Goal: Check status: Check status

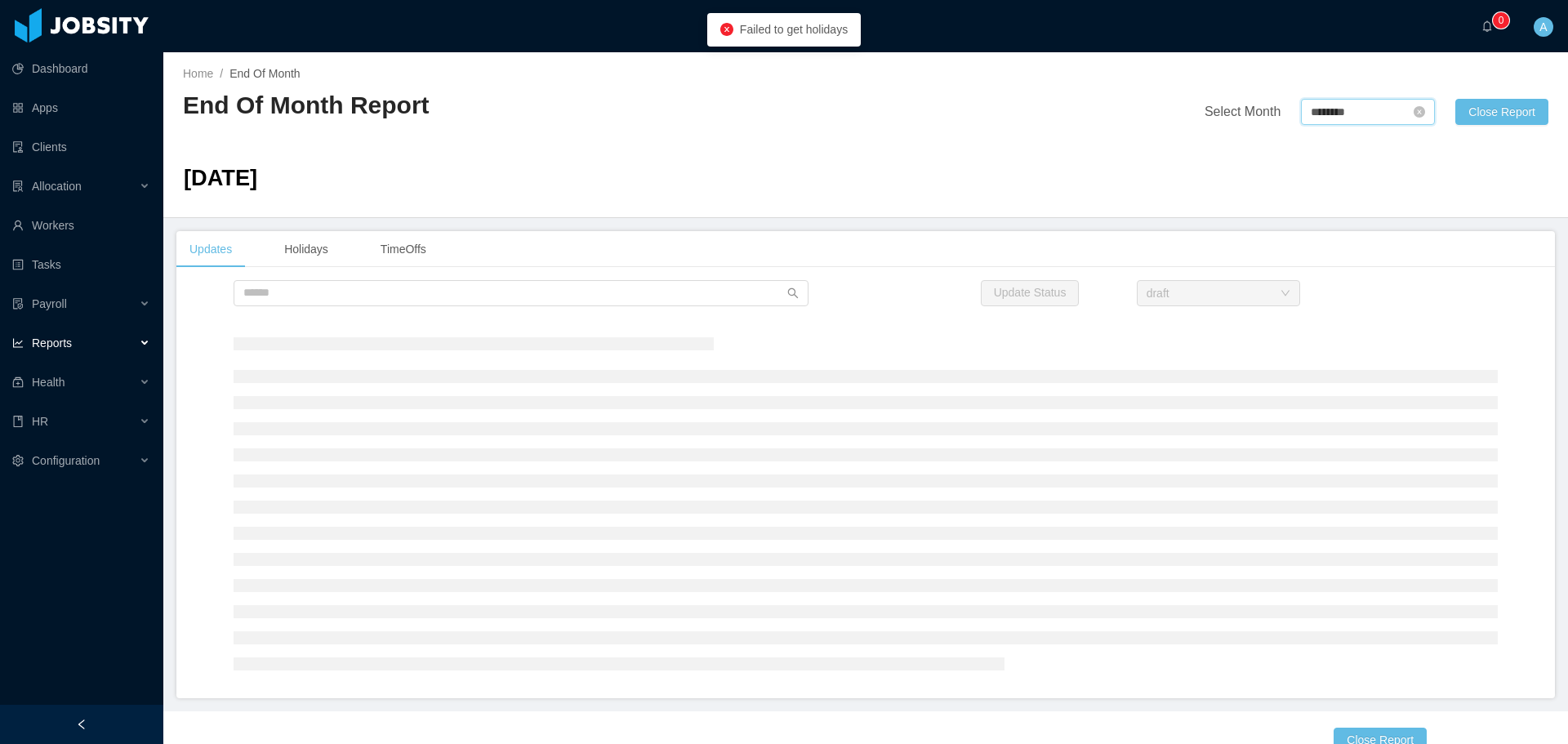
click at [1351, 112] on input "********" at bounding box center [1367, 112] width 134 height 26
click at [1489, 116] on link at bounding box center [1487, 113] width 22 height 32
click at [1397, 255] on link "Aug" at bounding box center [1390, 256] width 34 height 20
type input "********"
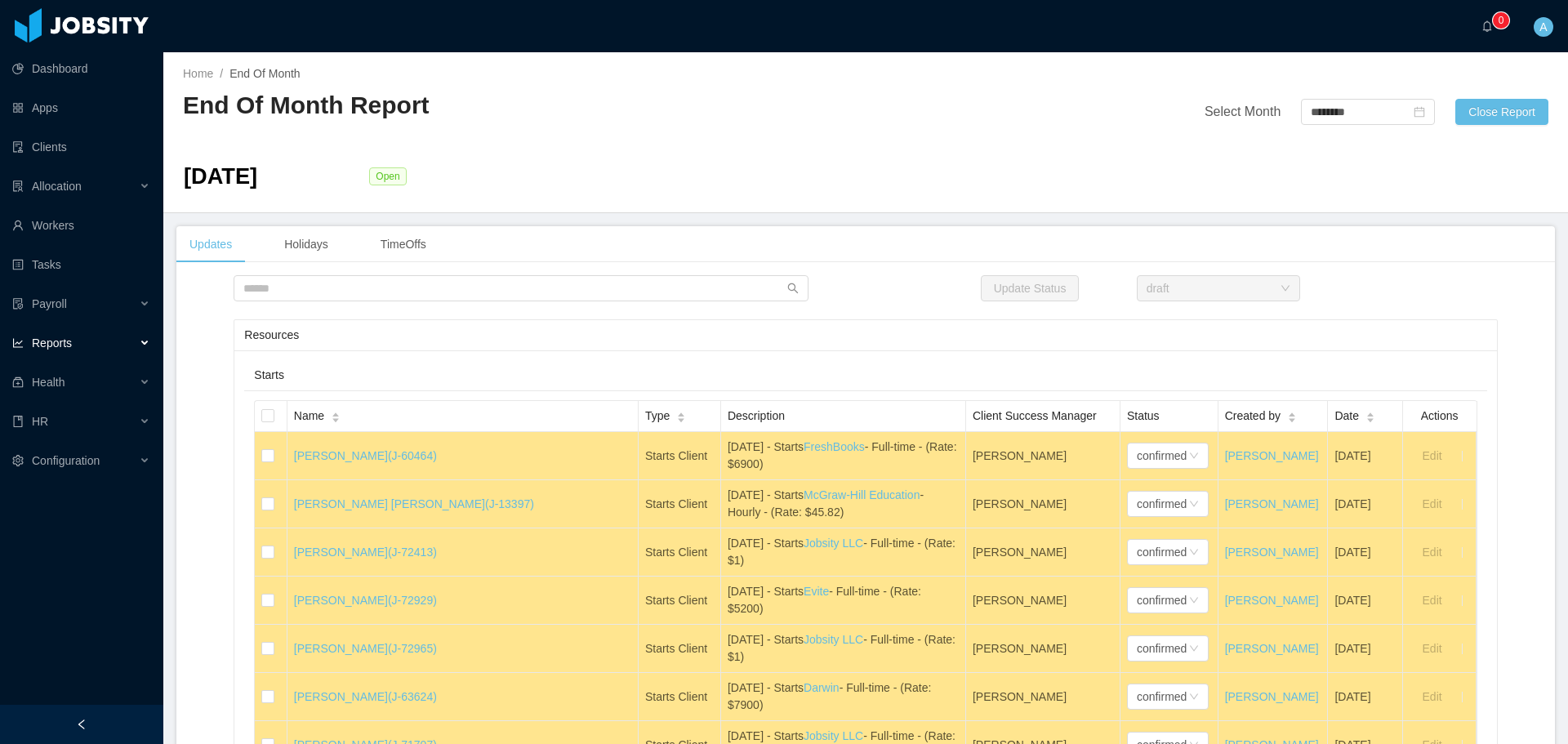
click at [260, 373] on div "Starts" at bounding box center [865, 375] width 1243 height 31
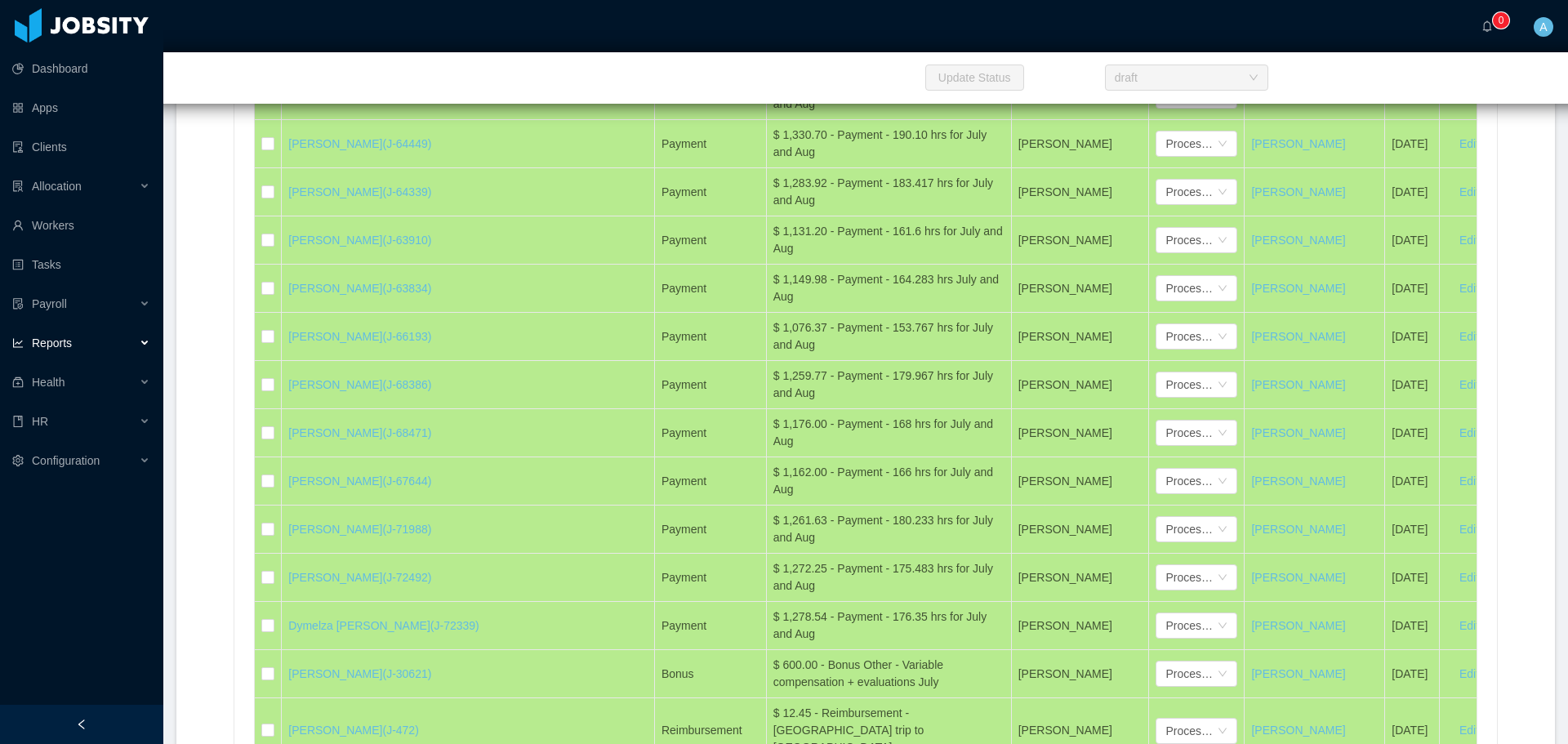
scroll to position [39109, 0]
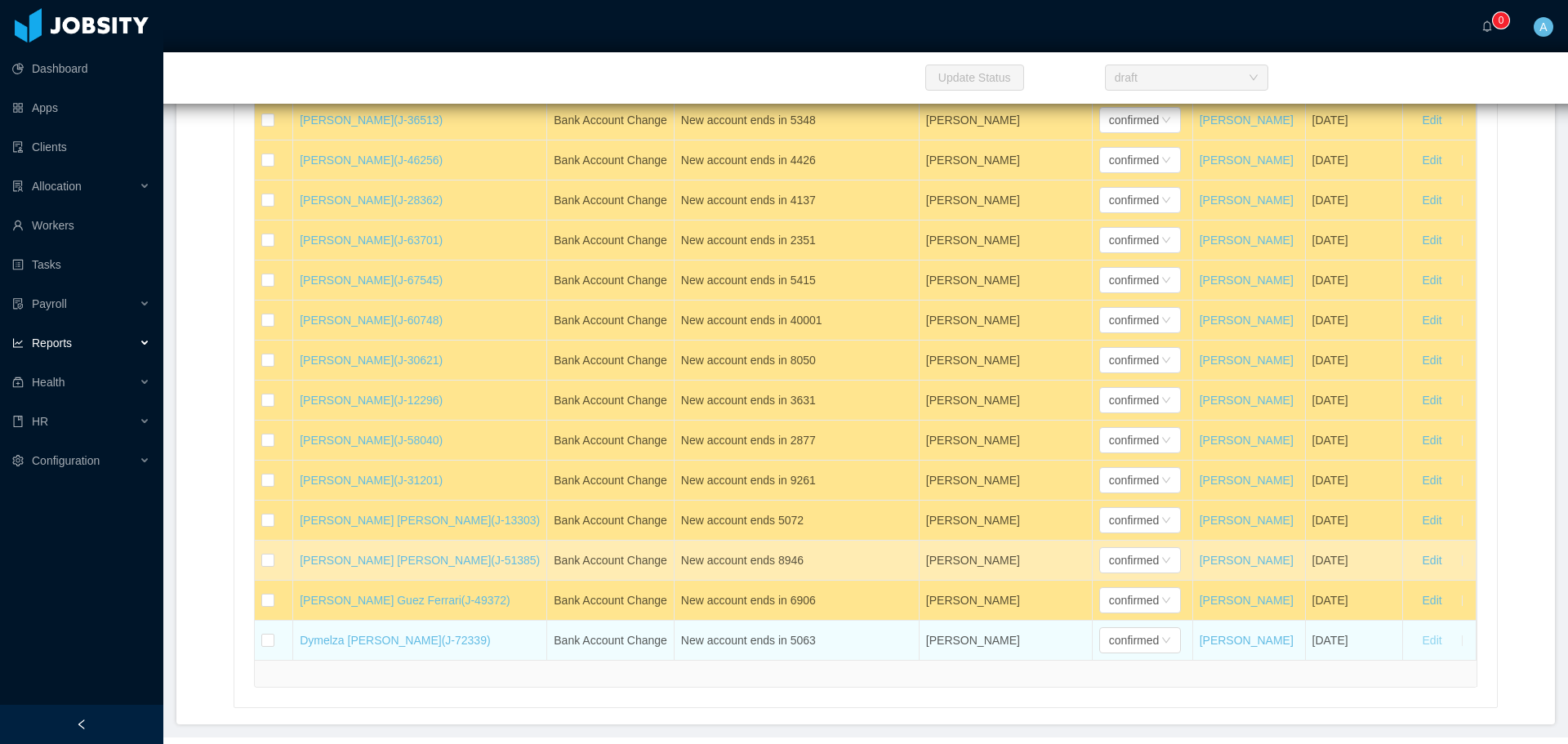
click at [1437, 627] on button "Edit" at bounding box center [1432, 640] width 46 height 26
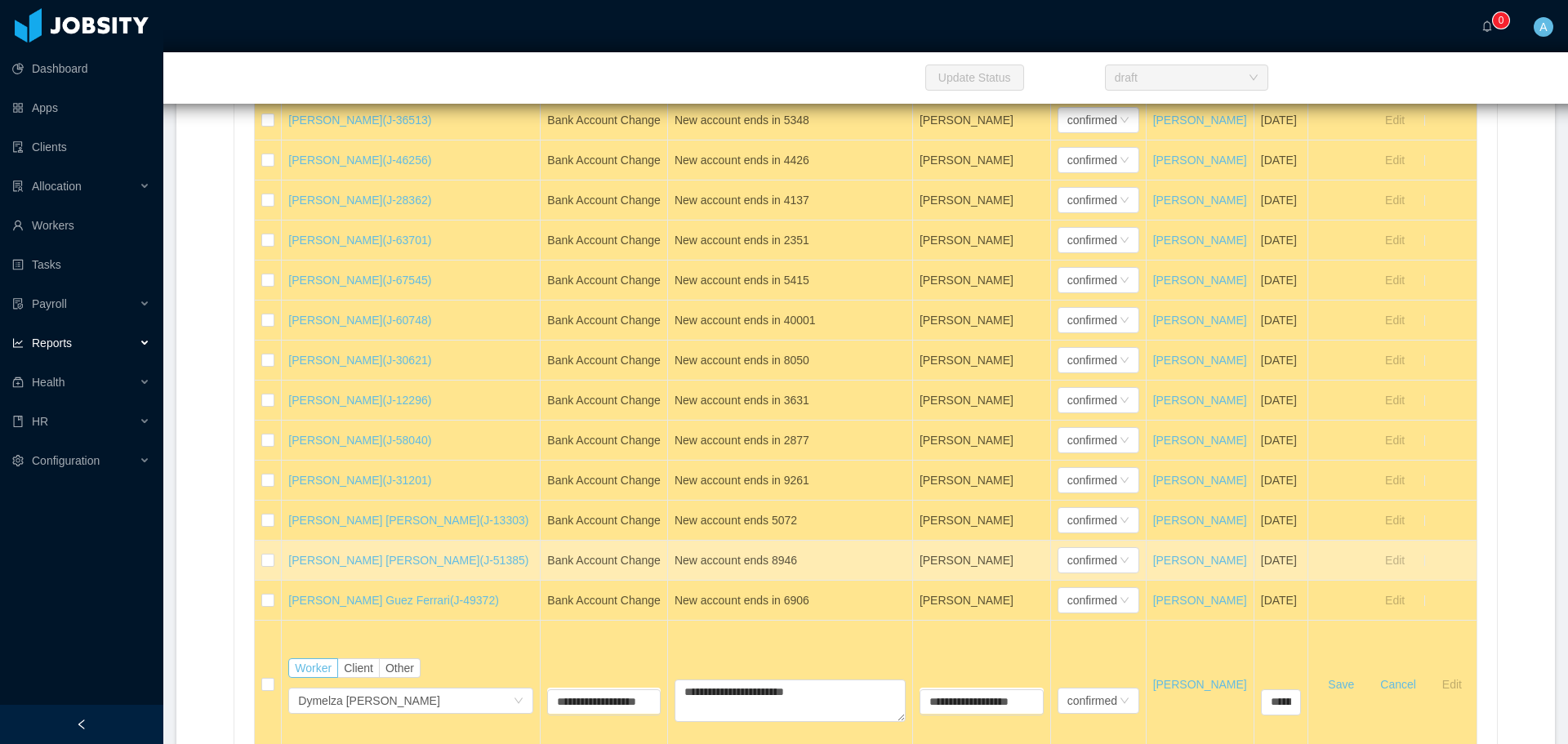
click at [1421, 671] on button "Cancel" at bounding box center [1398, 684] width 62 height 26
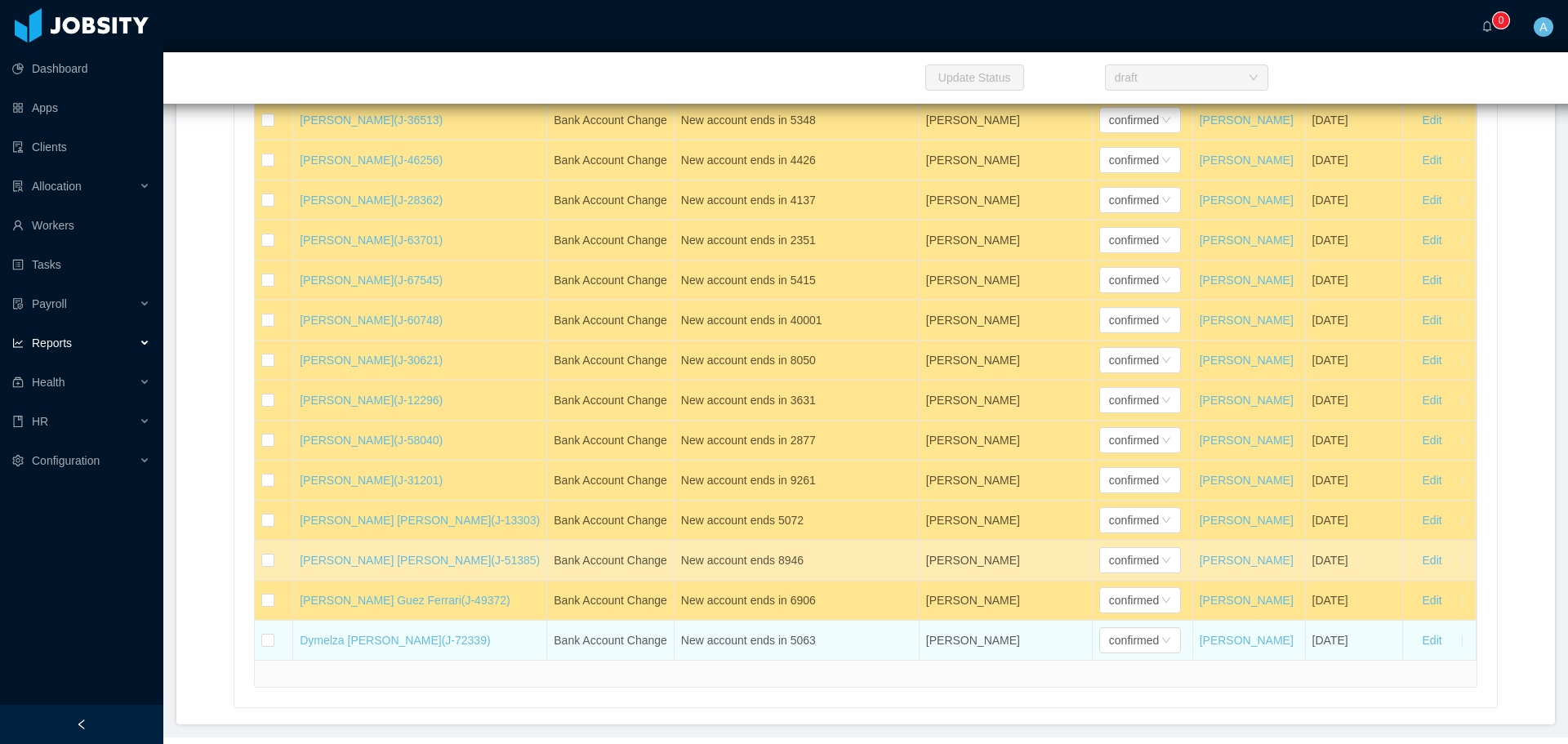
click at [1366, 621] on td "[DATE]" at bounding box center [1355, 640] width 97 height 39
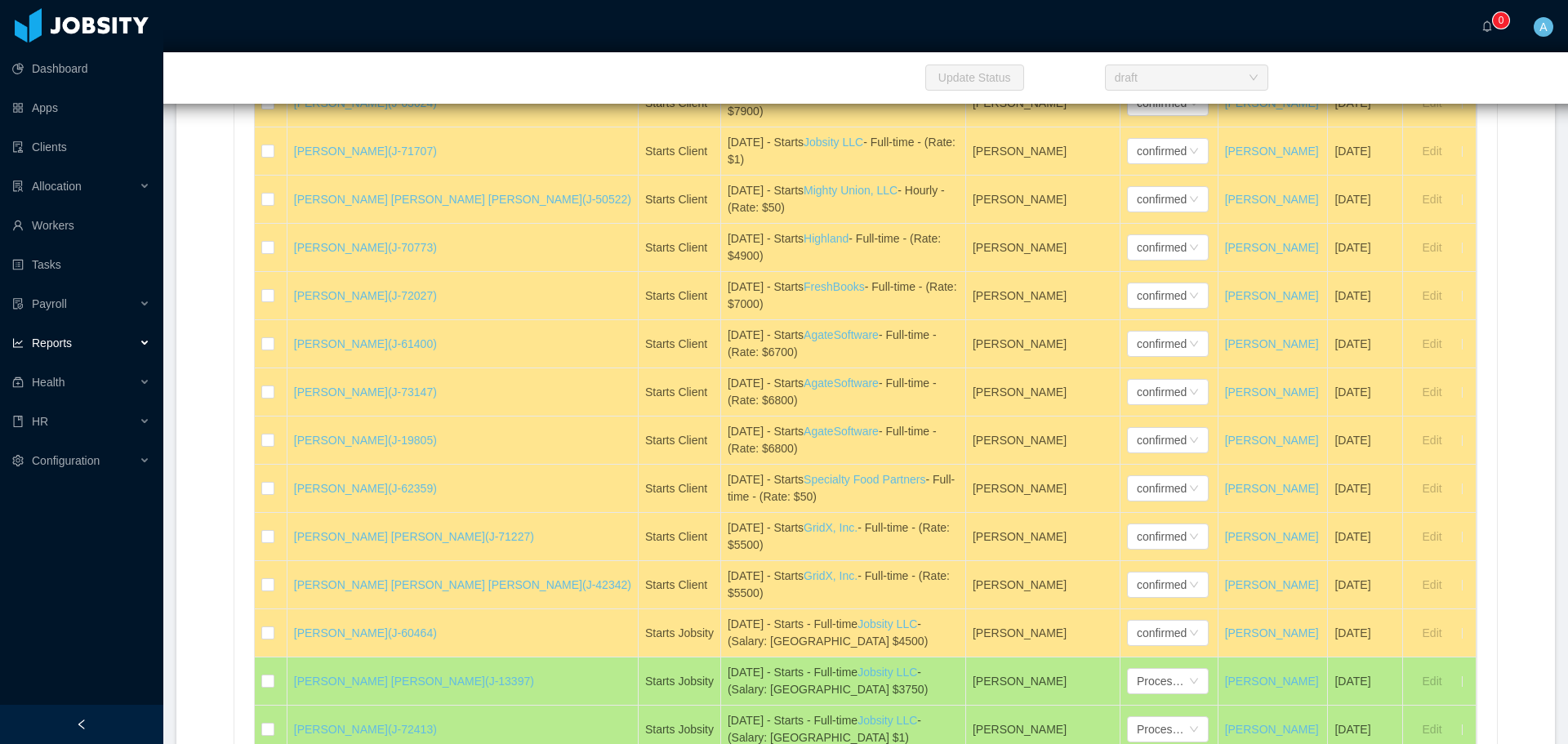
scroll to position [0, 0]
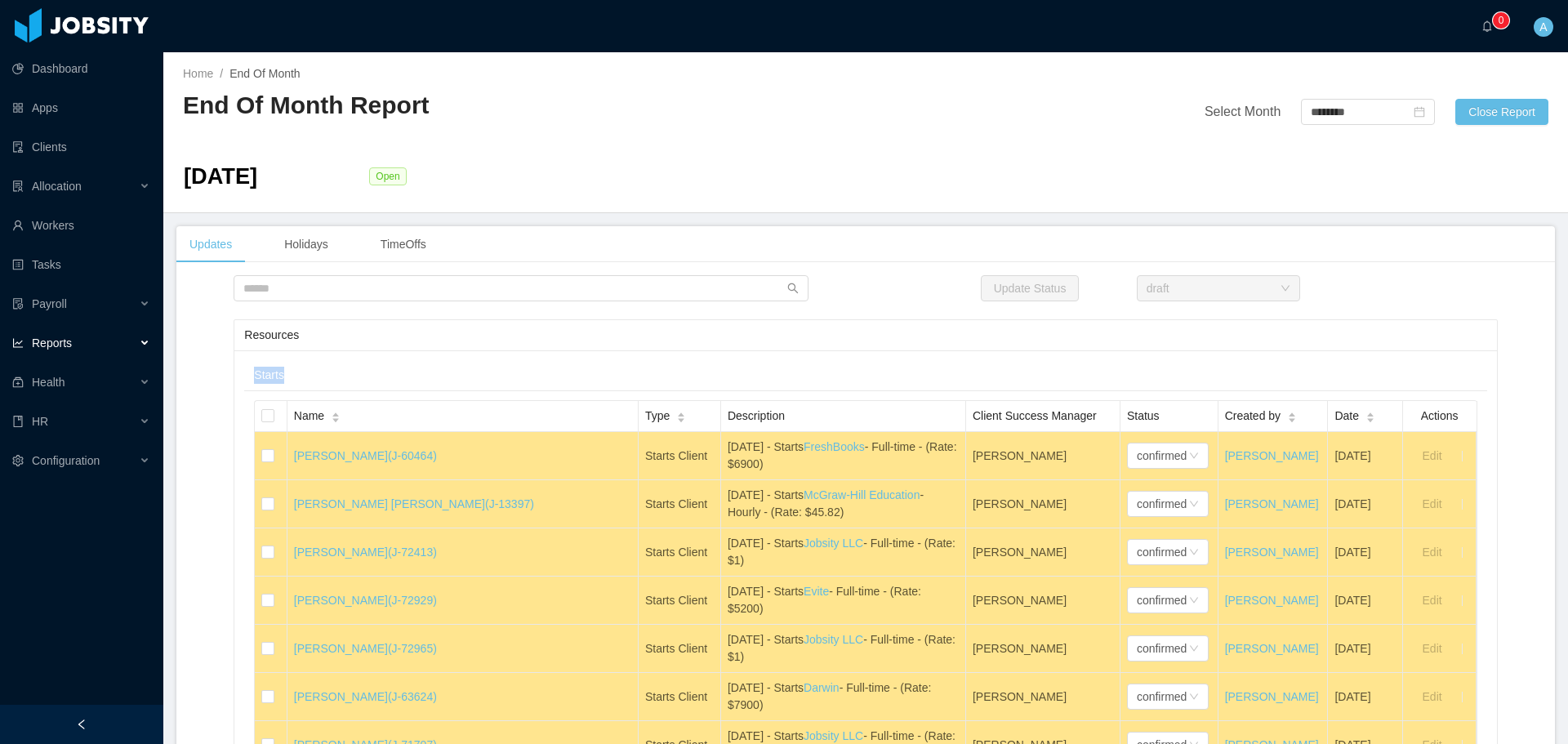
drag, startPoint x: 250, startPoint y: 368, endPoint x: 425, endPoint y: 374, distance: 175.1
click at [425, 374] on div "Starts" at bounding box center [865, 375] width 1243 height 31
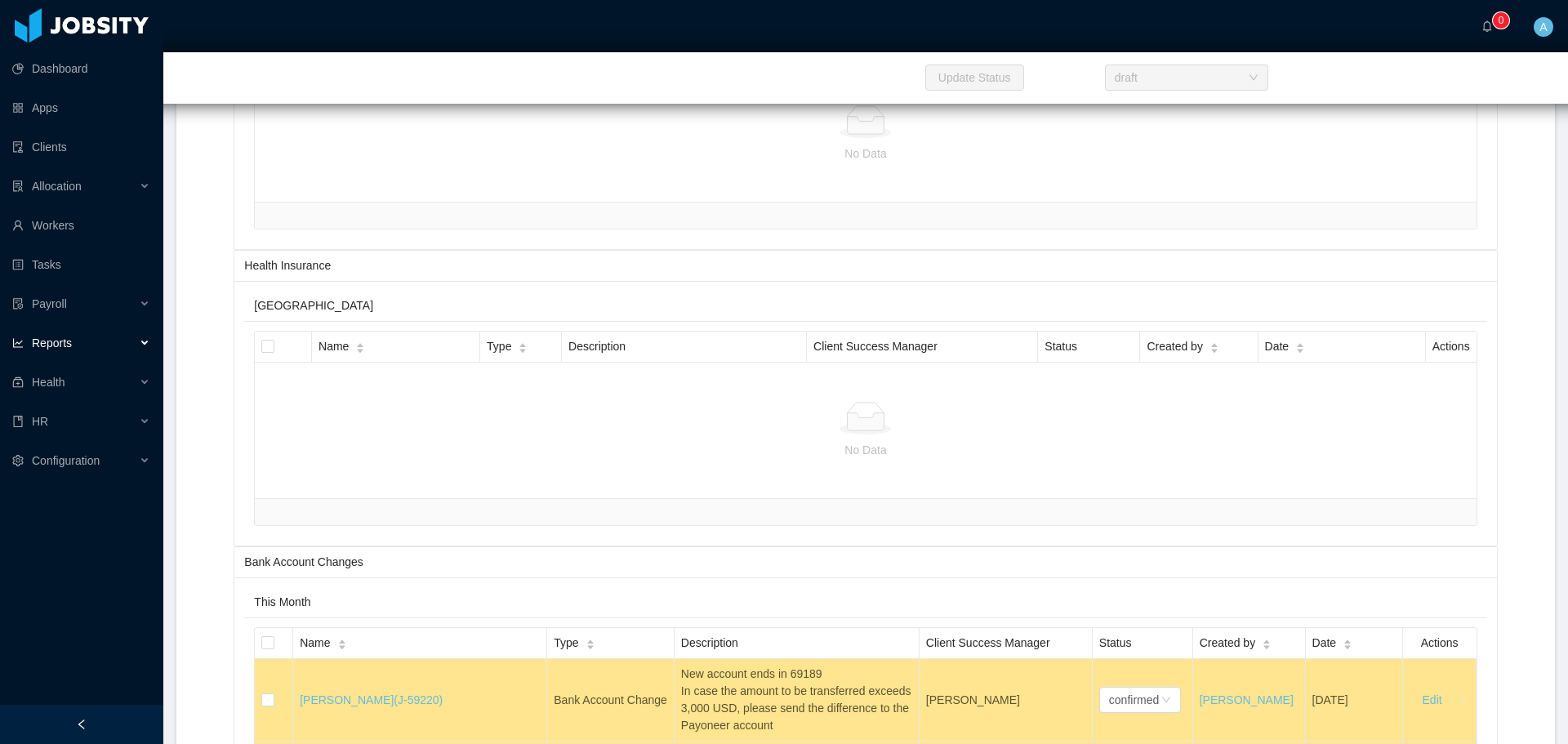
scroll to position [39109, 0]
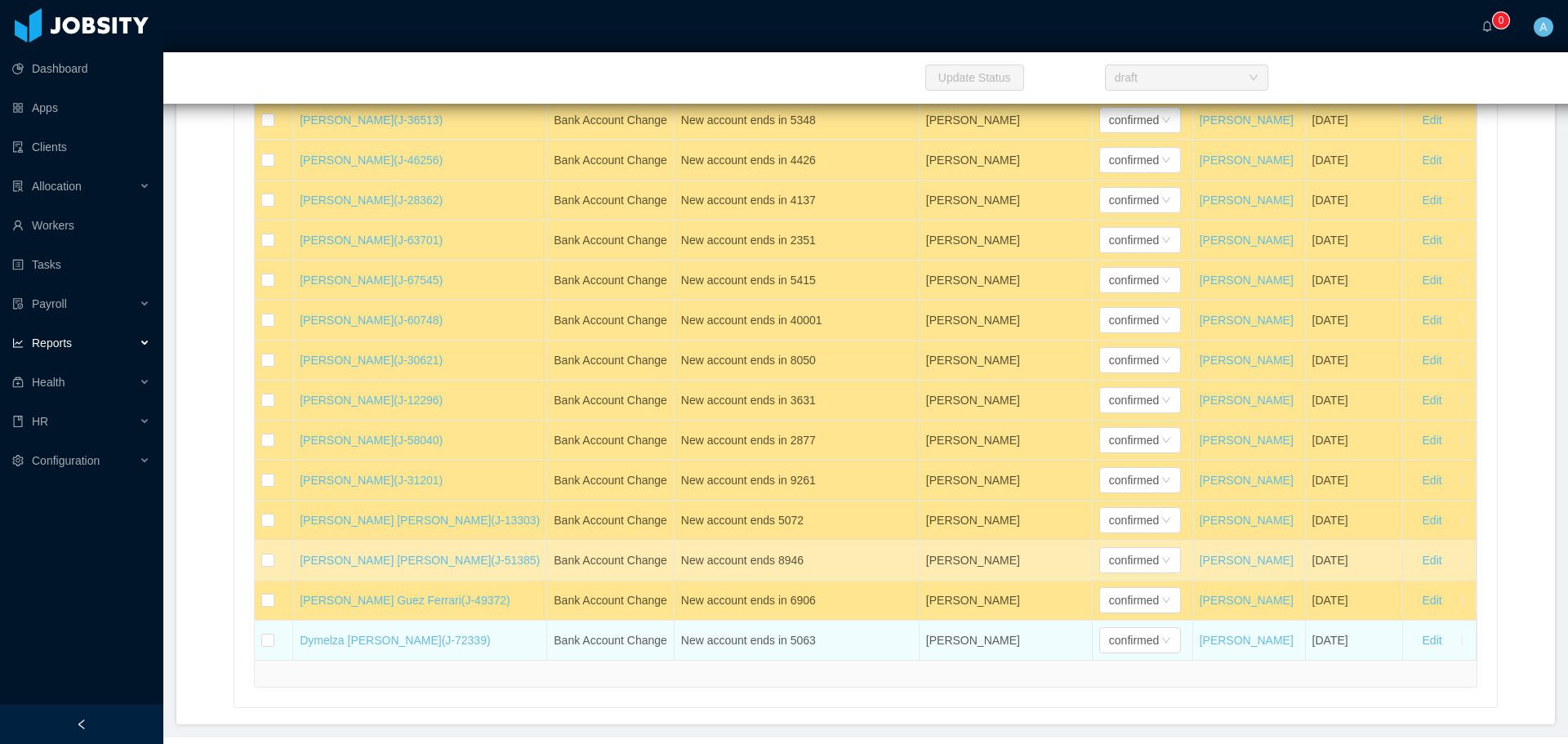
click at [1372, 621] on td "[DATE]" at bounding box center [1355, 640] width 97 height 39
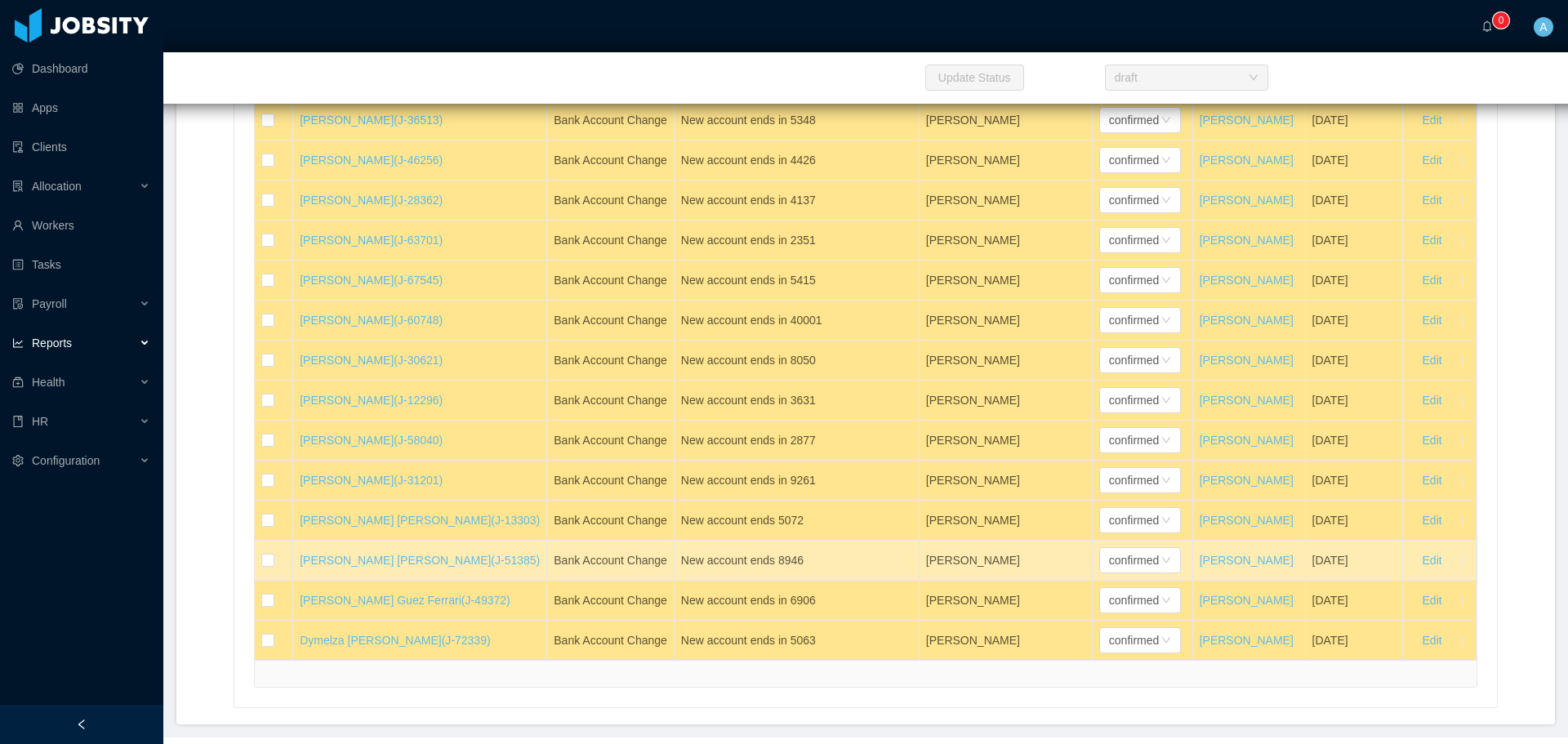
copy div "Starts Name Type Description Client Success Manager Status Created by Date Acti…"
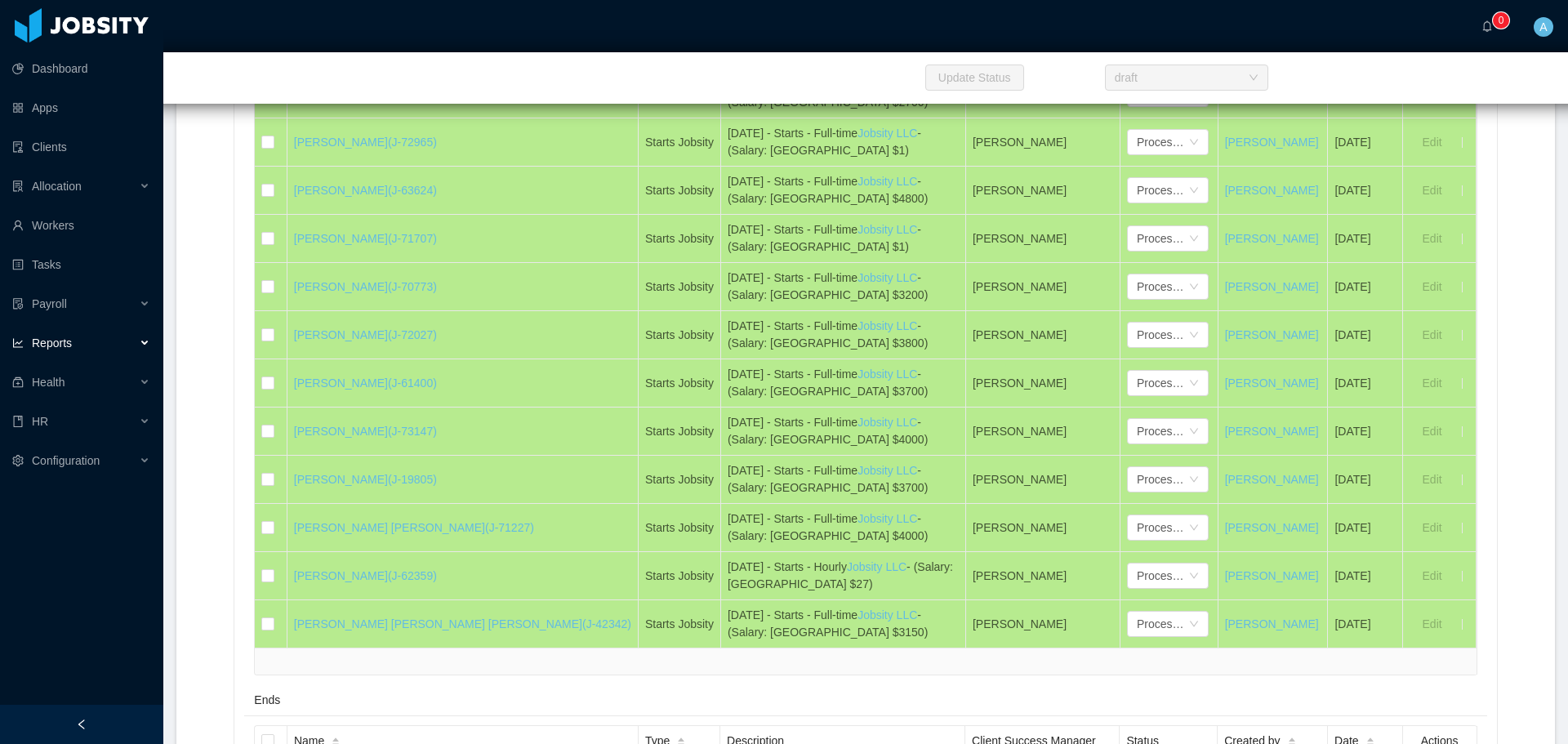
scroll to position [0, 0]
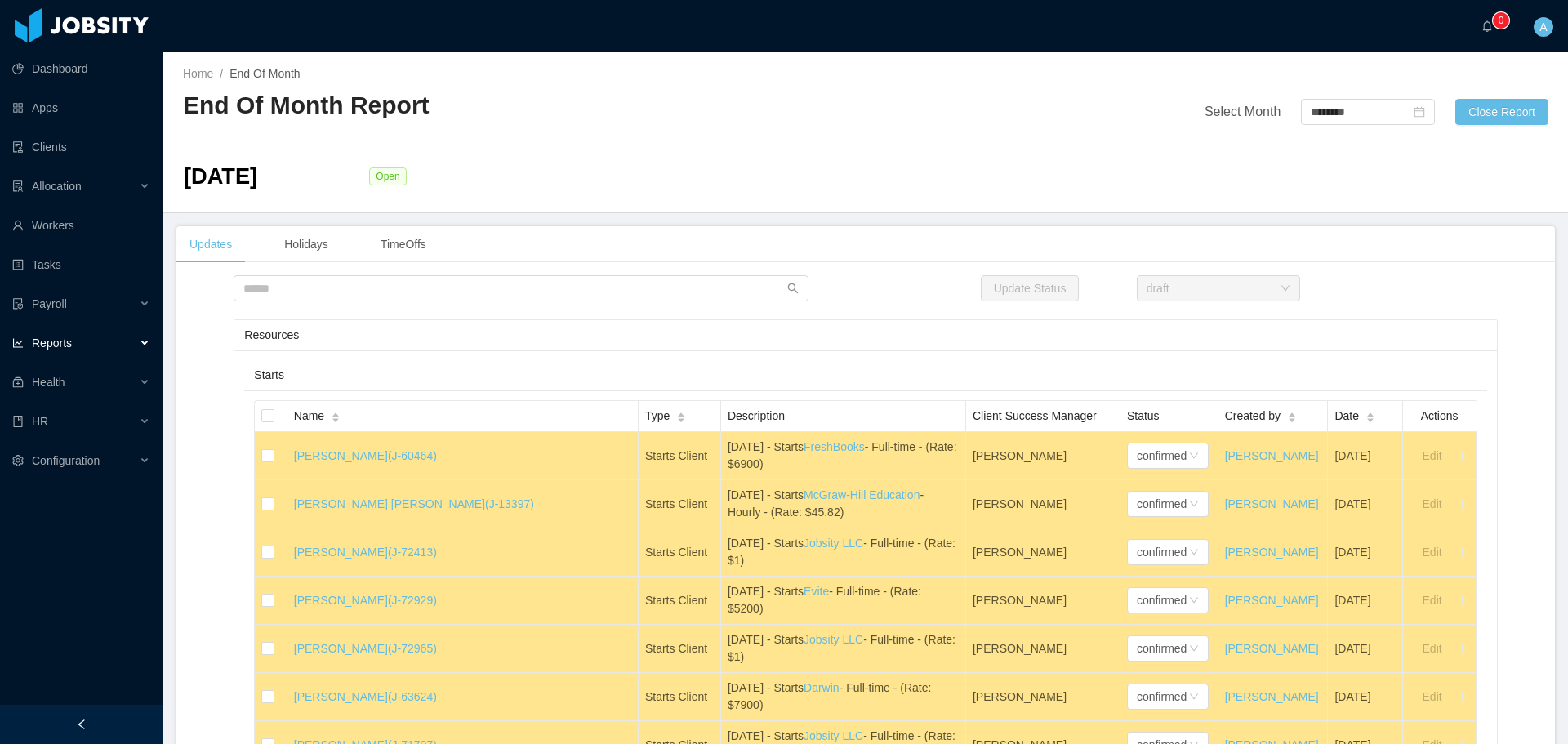
click at [1032, 253] on div "Updates Holidays TimeOffs" at bounding box center [866, 244] width 1378 height 36
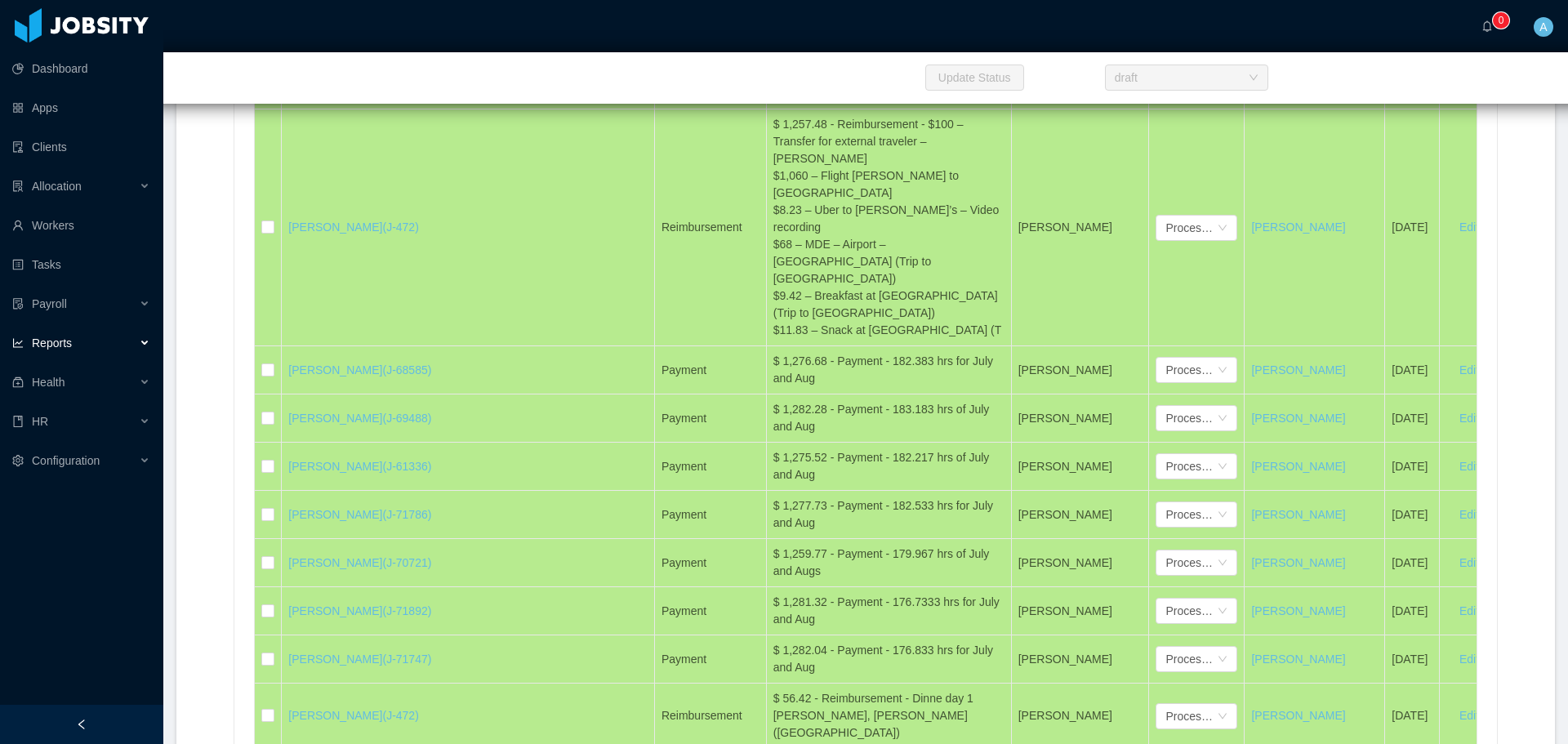
scroll to position [33805, 0]
